Goal: Information Seeking & Learning: Learn about a topic

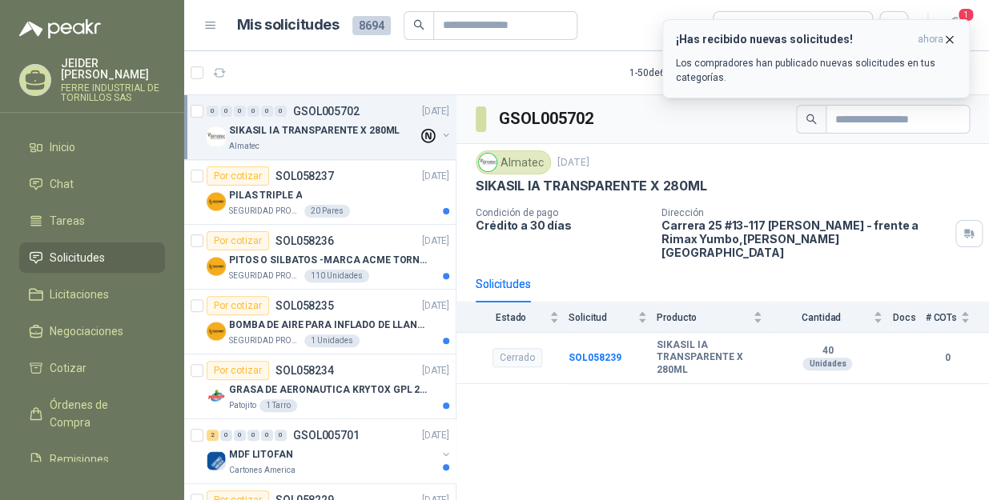
click at [947, 36] on icon "button" at bounding box center [950, 39] width 6 height 6
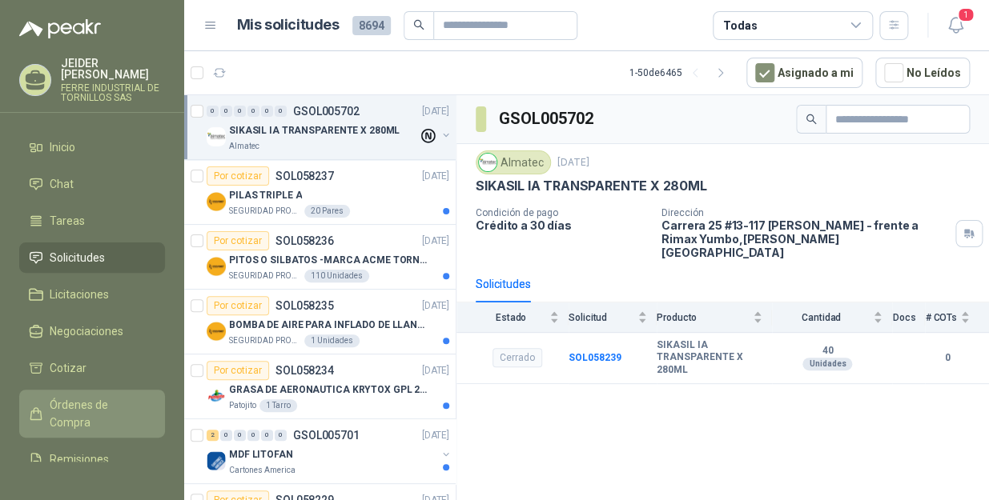
click at [96, 400] on span "Órdenes de Compra" at bounding box center [100, 413] width 100 height 35
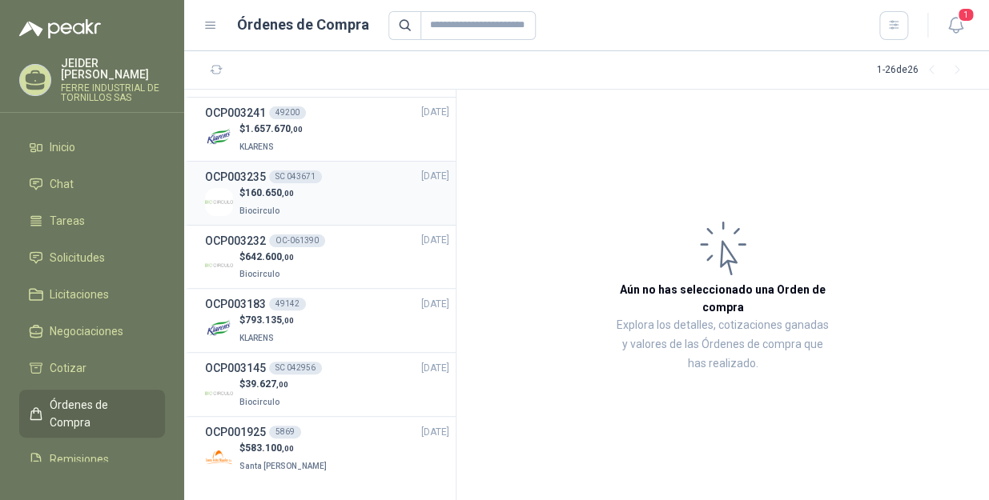
scroll to position [1052, 0]
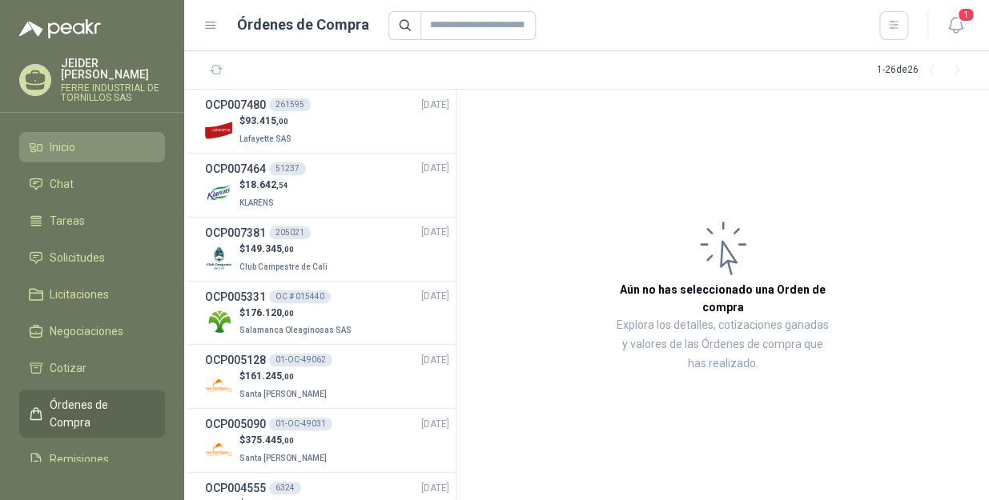
click at [66, 141] on span "Inicio" at bounding box center [63, 148] width 26 height 18
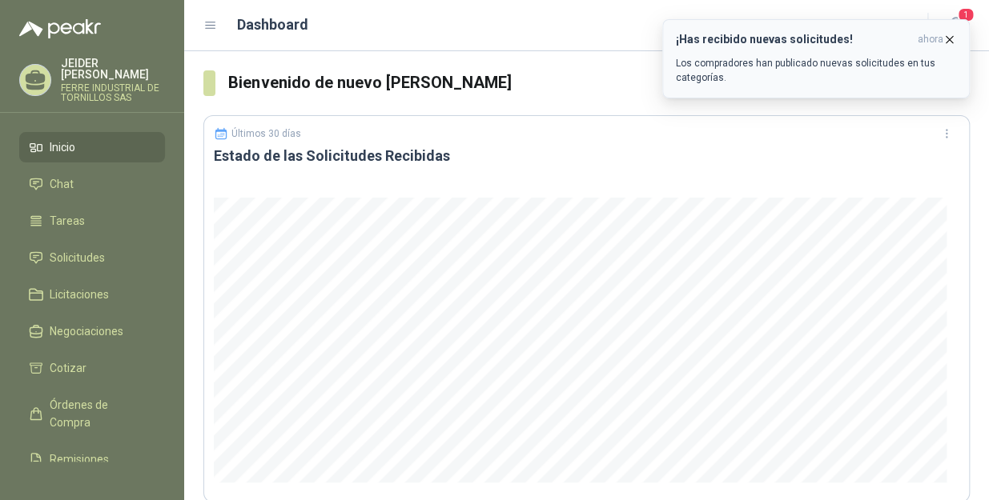
click at [955, 40] on icon "button" at bounding box center [949, 40] width 14 height 14
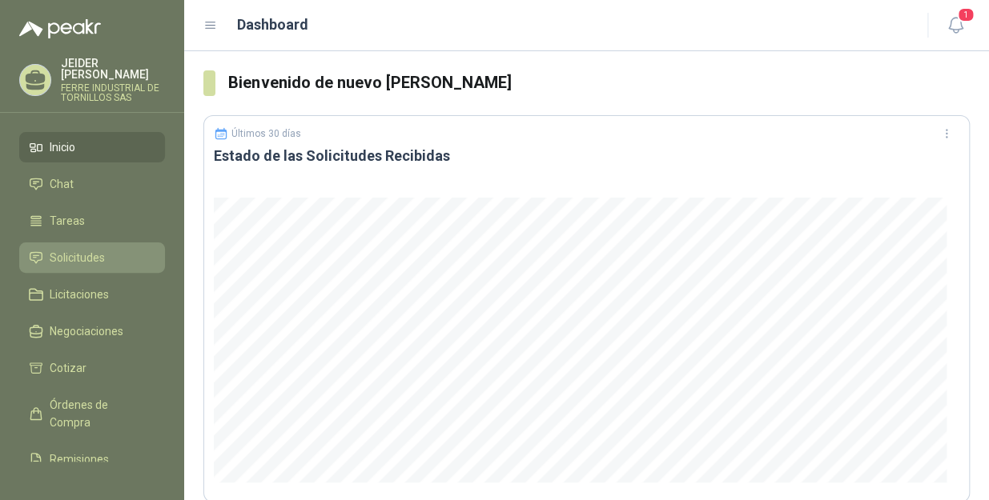
click at [105, 249] on li "Solicitudes" at bounding box center [92, 258] width 127 height 18
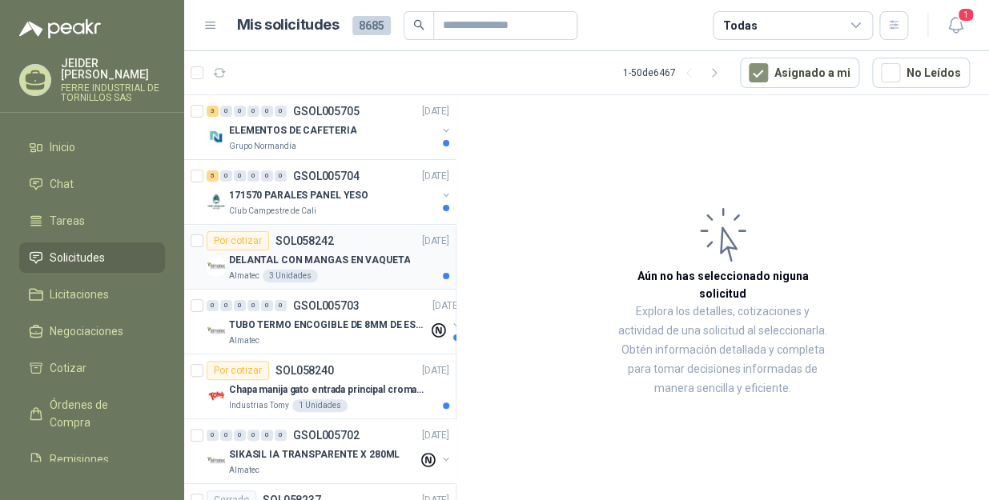
click at [344, 263] on p "DELANTAL CON MANGAS EN VAQUETA" at bounding box center [319, 260] width 181 height 15
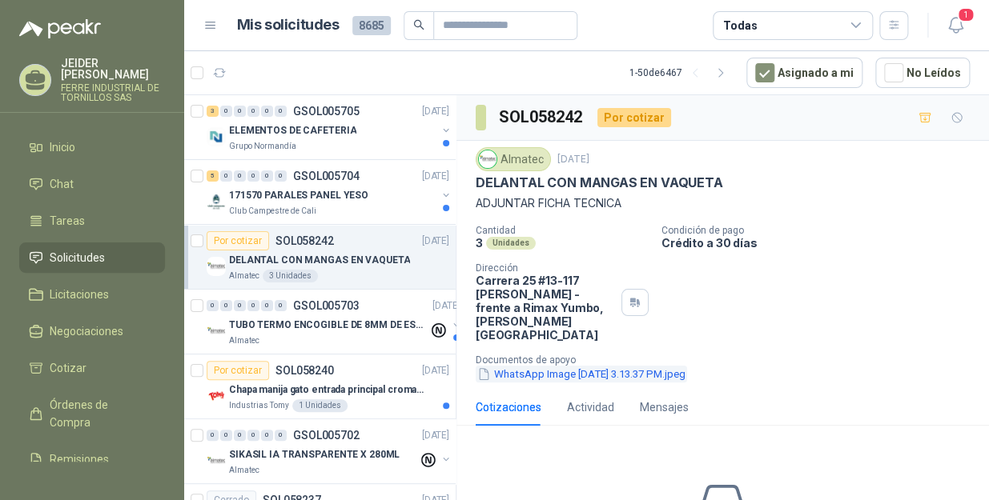
click at [520, 366] on button "WhatsApp Image [DATE] 3.13.37 PM.jpeg" at bounding box center [581, 374] width 211 height 17
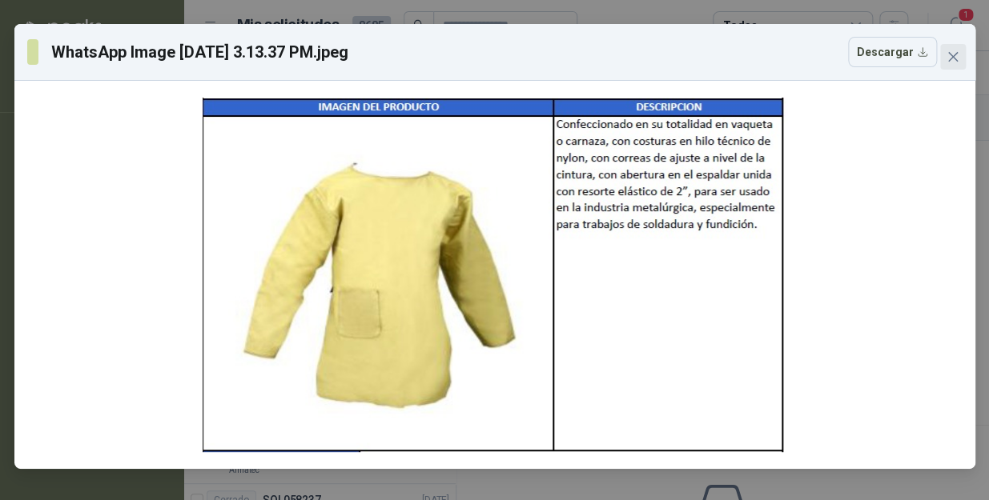
click at [954, 51] on icon "close" at bounding box center [953, 56] width 13 height 13
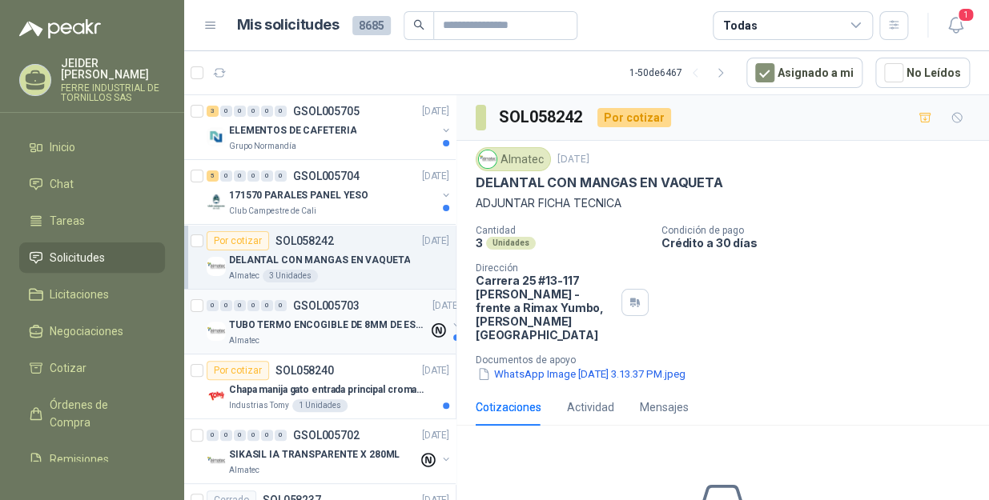
click at [322, 323] on p "TUBO TERMO ENCOGIBLE DE 8MM DE ESPESOR X 5CMS" at bounding box center [328, 325] width 199 height 15
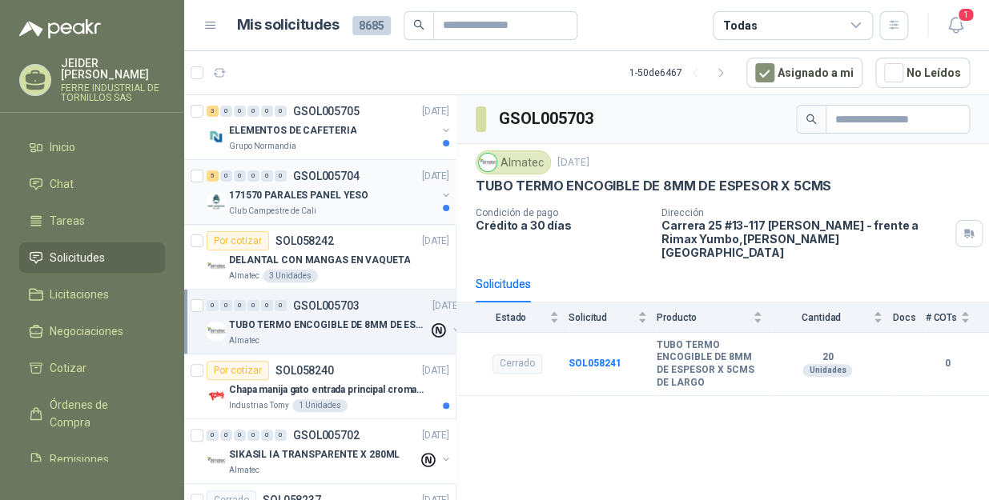
click at [315, 203] on div "171570 PARALES PANEL YESO" at bounding box center [332, 195] width 207 height 19
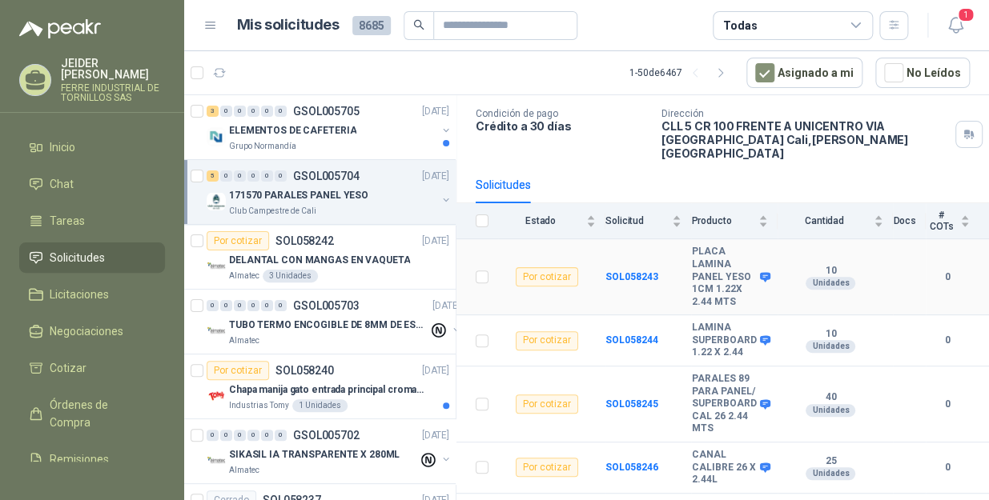
scroll to position [107, 0]
